Goal: Check status: Check status

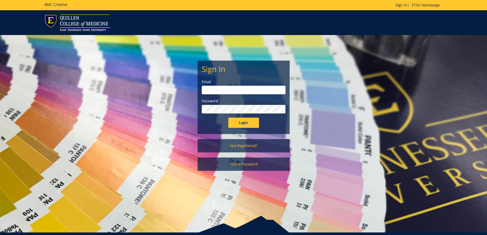
click at [238, 89] on input "email" at bounding box center [244, 90] width 84 height 9
type input "[EMAIL_ADDRESS][DOMAIN_NAME]"
click at [228, 118] on input "Login" at bounding box center [243, 123] width 31 height 10
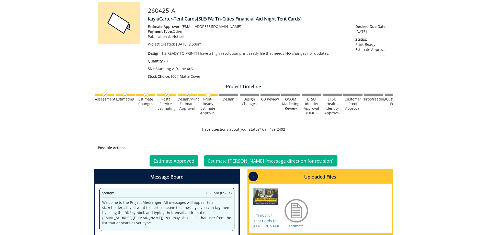
scroll to position [77, 0]
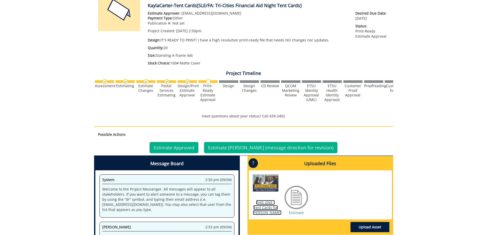
click at [270, 208] on link "THIS ONE - Tent Cards for [PERSON_NAME]" at bounding box center [267, 207] width 29 height 15
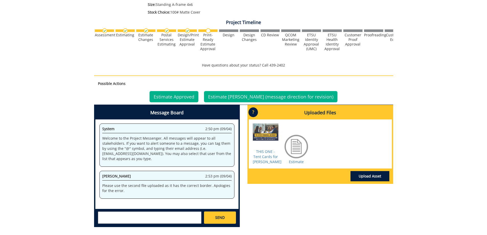
scroll to position [128, 0]
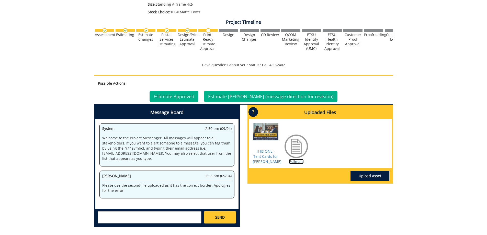
click at [294, 161] on link "Estimate" at bounding box center [296, 161] width 15 height 5
click at [186, 95] on link "Estimate Approved" at bounding box center [174, 96] width 49 height 11
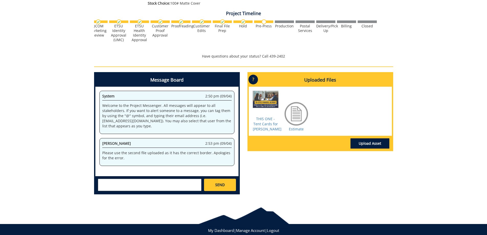
scroll to position [149, 0]
